Goal: Task Accomplishment & Management: Complete application form

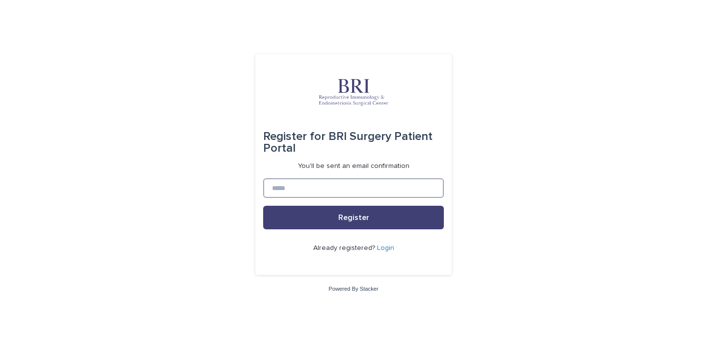
click at [290, 185] on input at bounding box center [353, 188] width 181 height 20
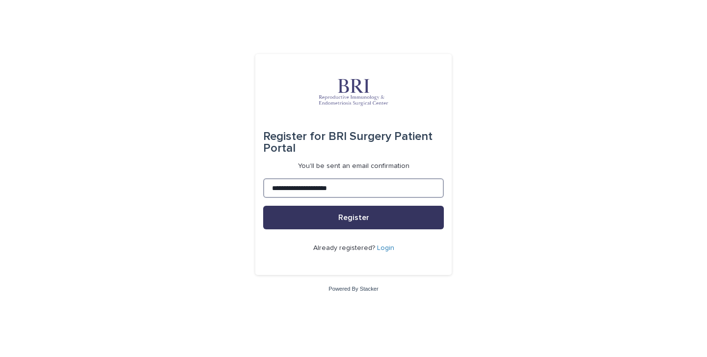
type input "**********"
click at [348, 220] on span "Register" at bounding box center [353, 218] width 31 height 8
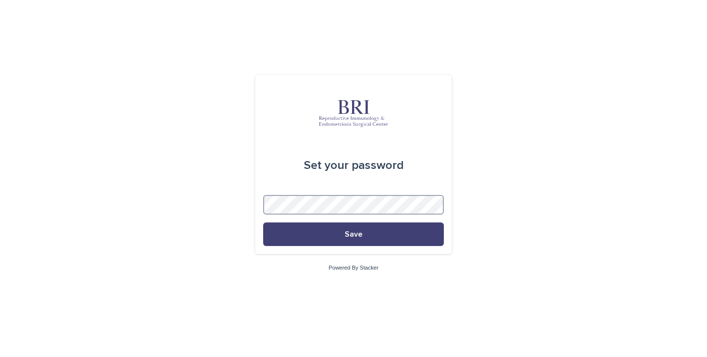
click at [354, 234] on button "Save" at bounding box center [353, 234] width 181 height 24
